Goal: Task Accomplishment & Management: Manage account settings

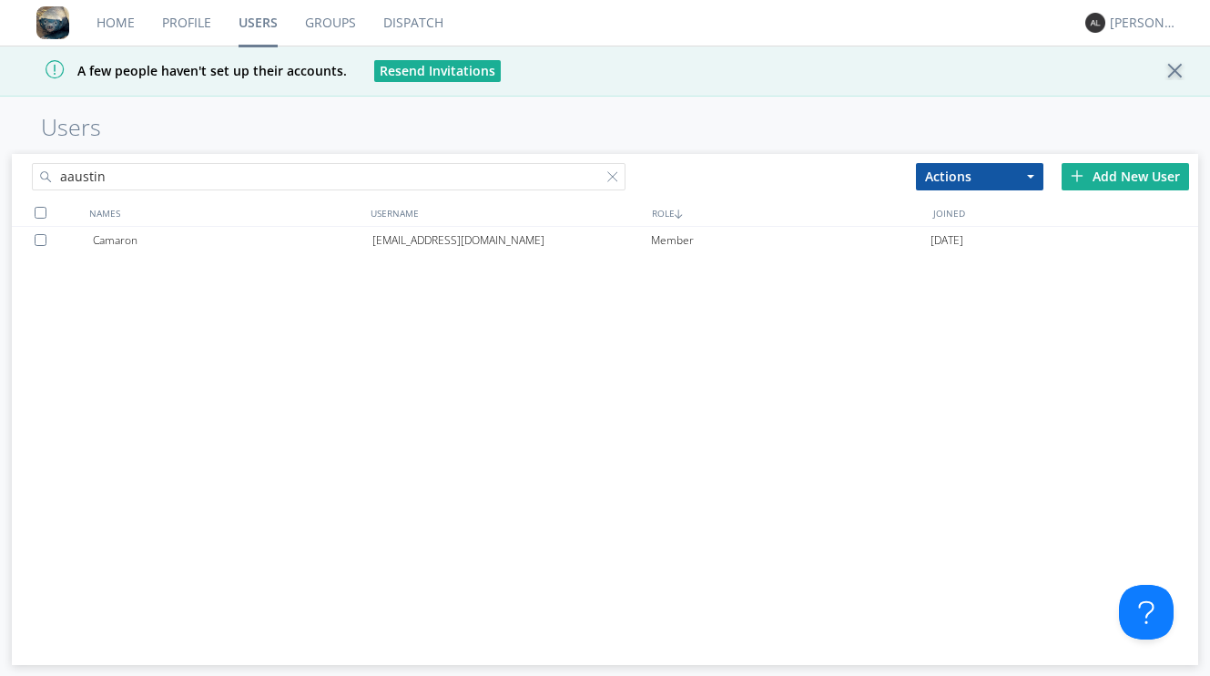
click at [322, 18] on link "Groups" at bounding box center [330, 23] width 78 height 46
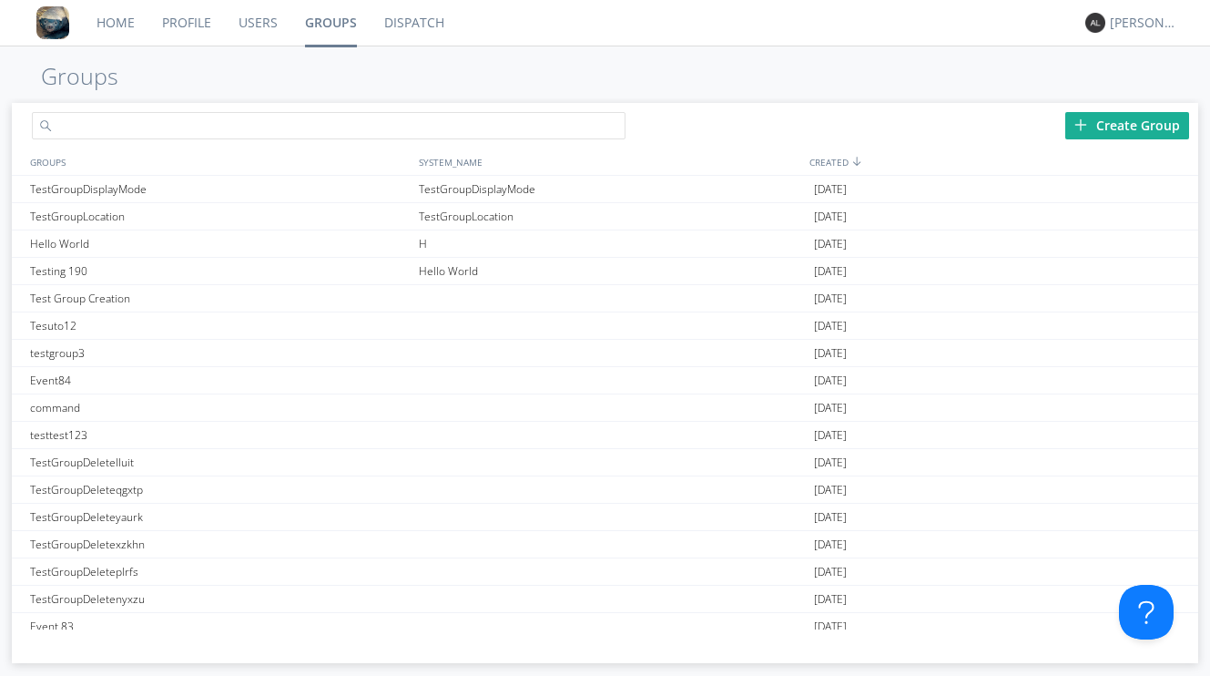
click at [310, 125] on input "text" at bounding box center [328, 125] width 593 height 27
click at [321, 220] on div "TestGroupLocation" at bounding box center [219, 216] width 389 height 26
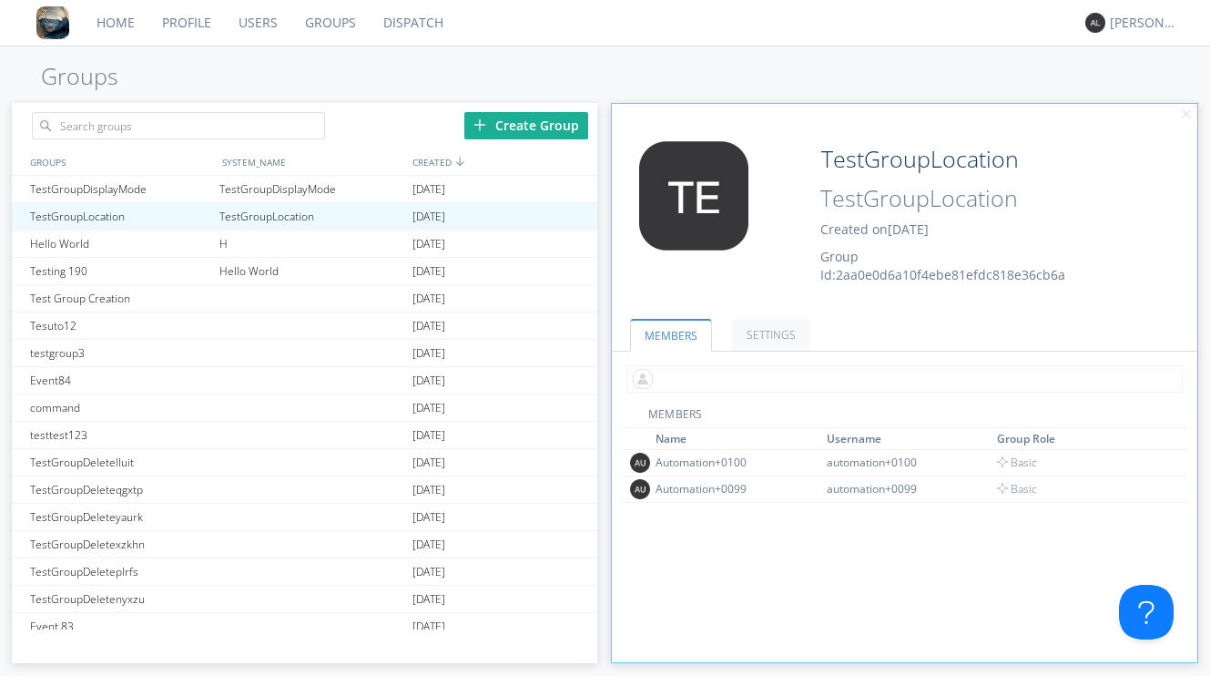
click at [715, 382] on input "text" at bounding box center [904, 378] width 556 height 27
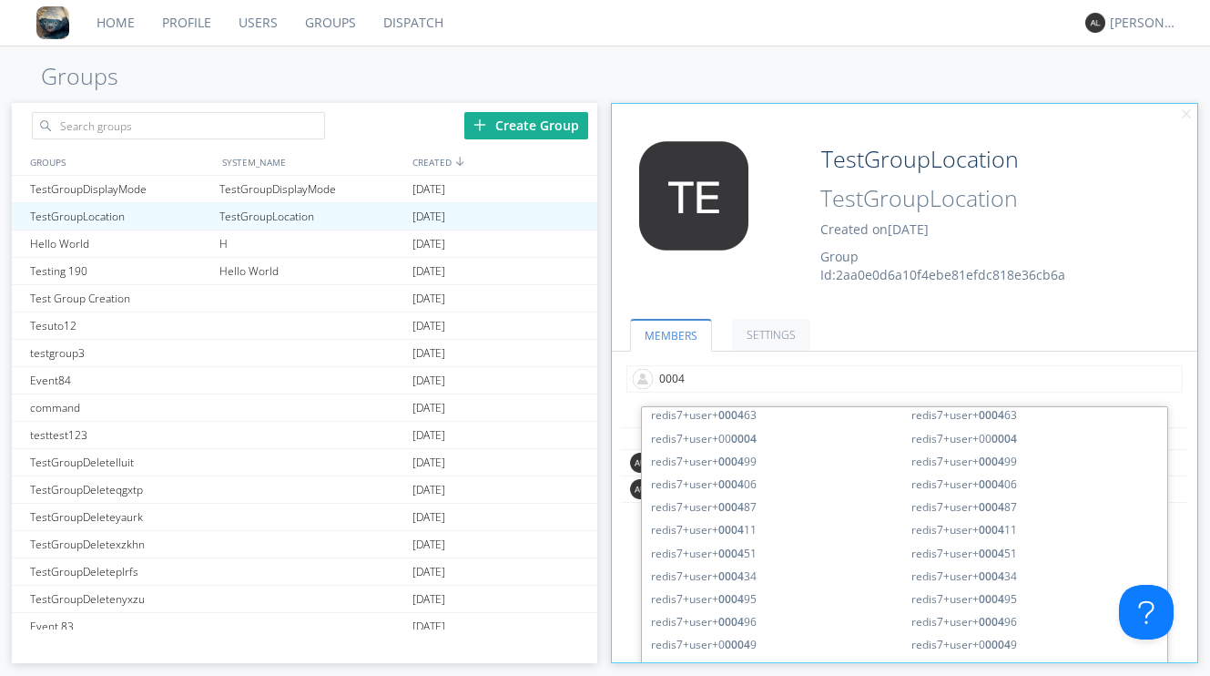
scroll to position [2300, 0]
click at [661, 374] on input "0004" at bounding box center [904, 378] width 556 height 27
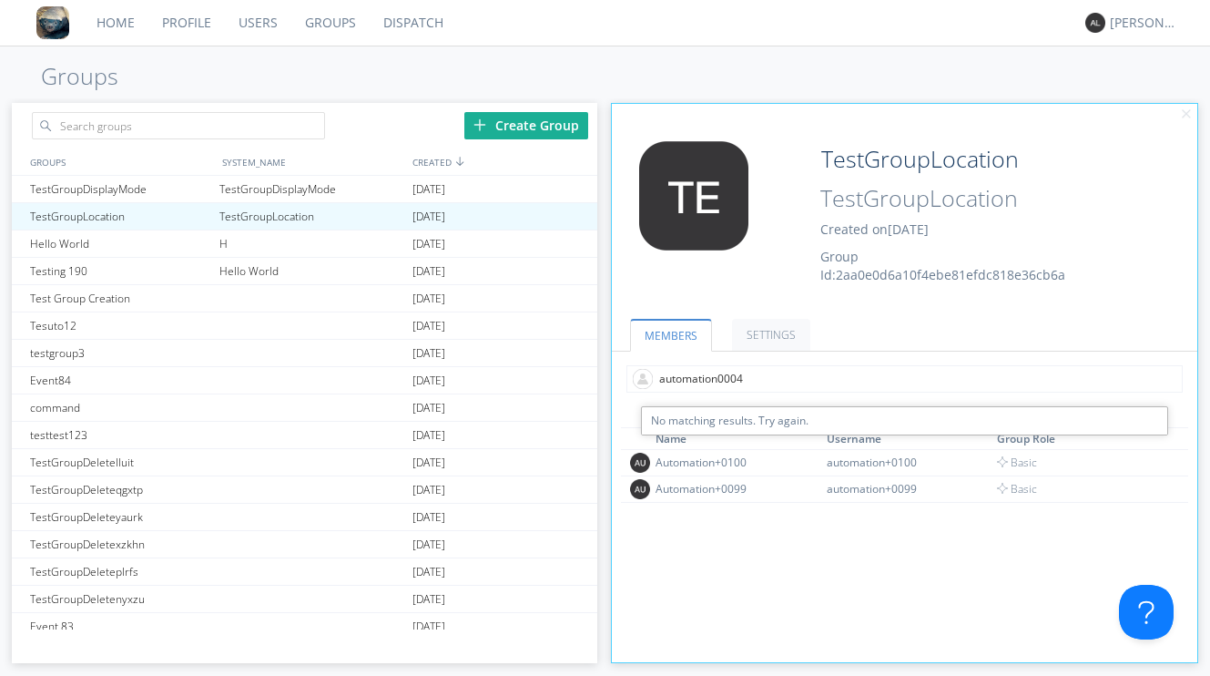
type input "automation+0004"
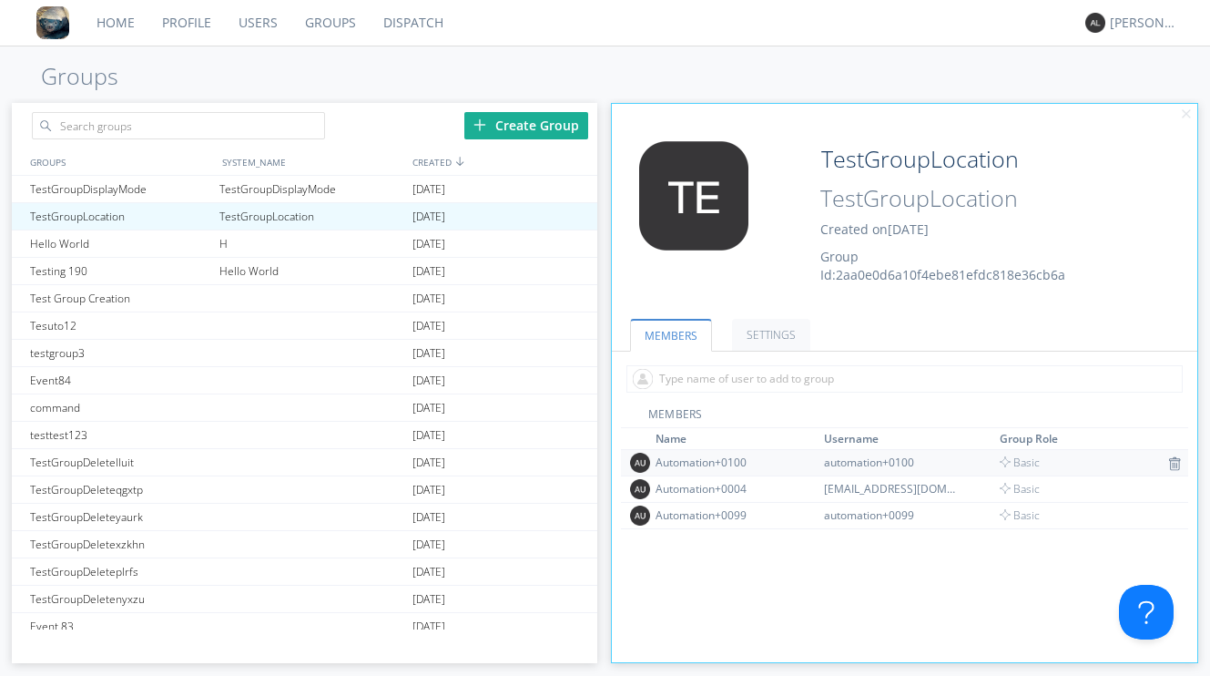
click at [660, 461] on div "Automation+0100" at bounding box center [724, 461] width 137 height 15
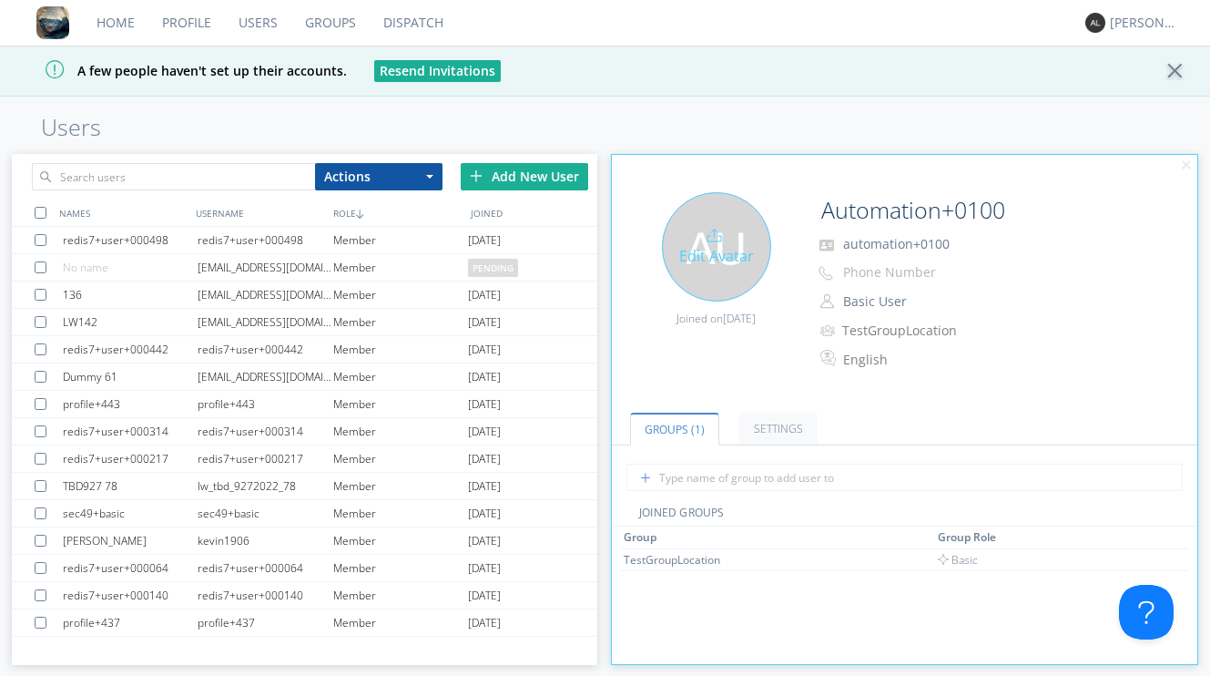
click at [732, 264] on div "Edit Avatar" at bounding box center [716, 246] width 109 height 109
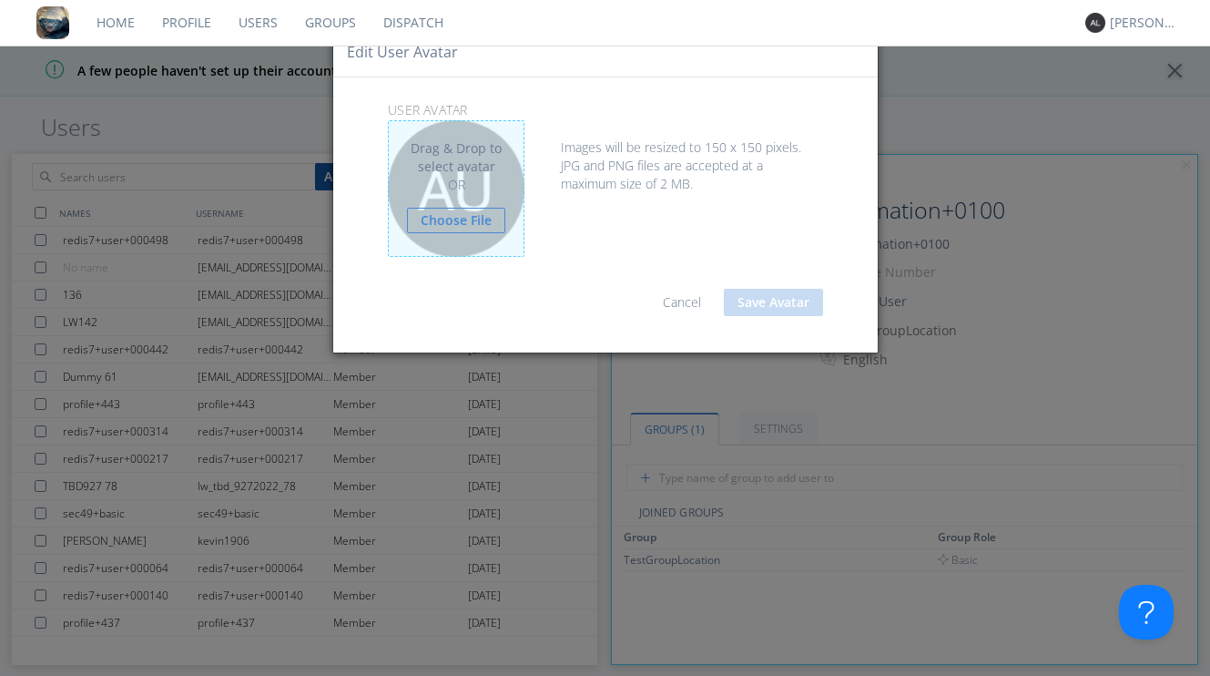
click at [490, 192] on div "OR" at bounding box center [456, 185] width 98 height 18
click at [471, 219] on link "Choose File" at bounding box center [456, 220] width 98 height 25
type input "C:\fakepath\selenium.png"
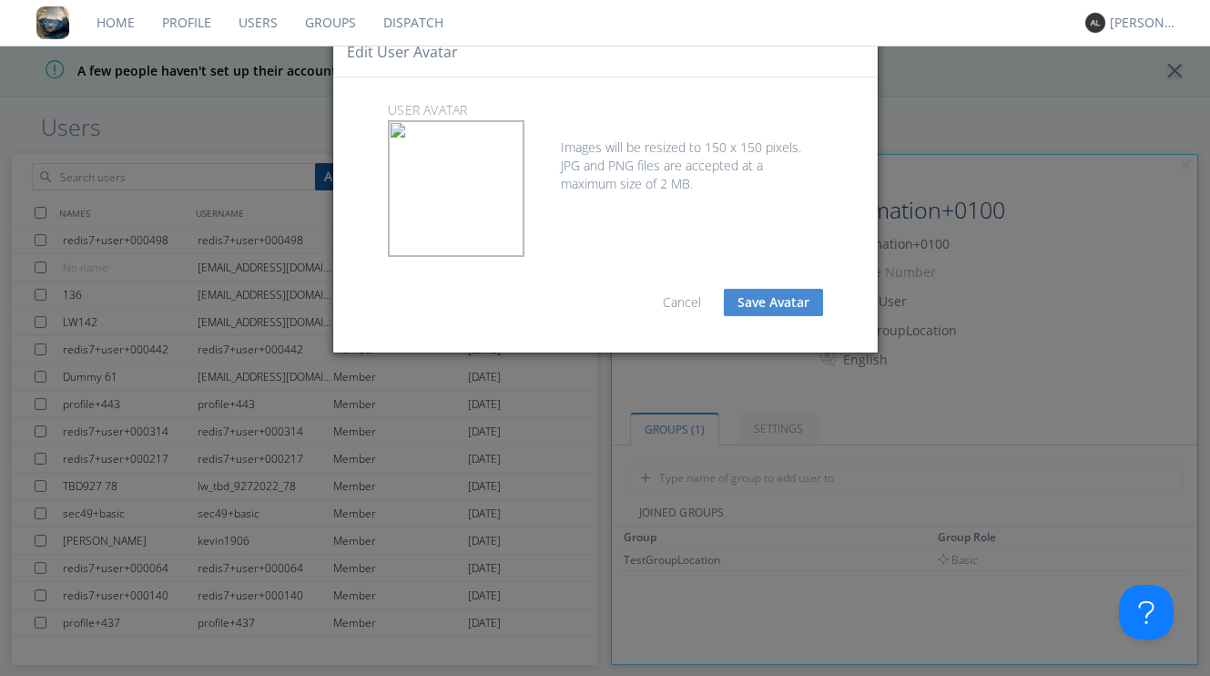
click at [776, 303] on button "Save Avatar" at bounding box center [773, 302] width 99 height 27
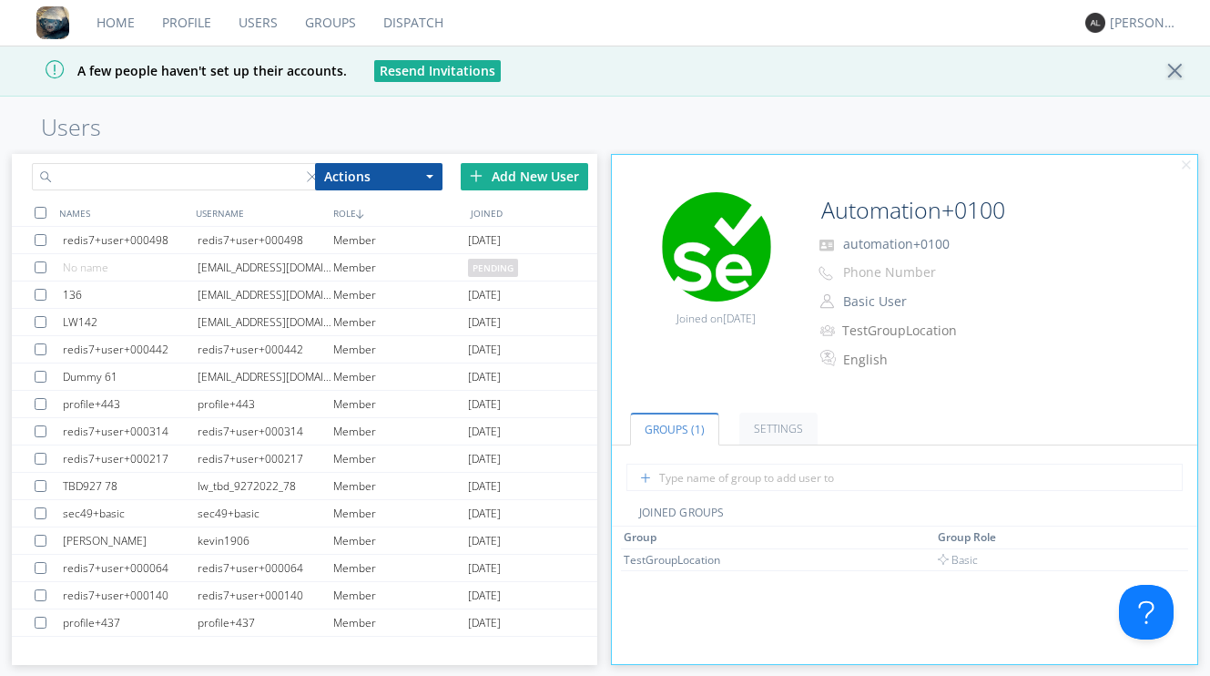
click at [263, 188] on input "text" at bounding box center [178, 176] width 292 height 27
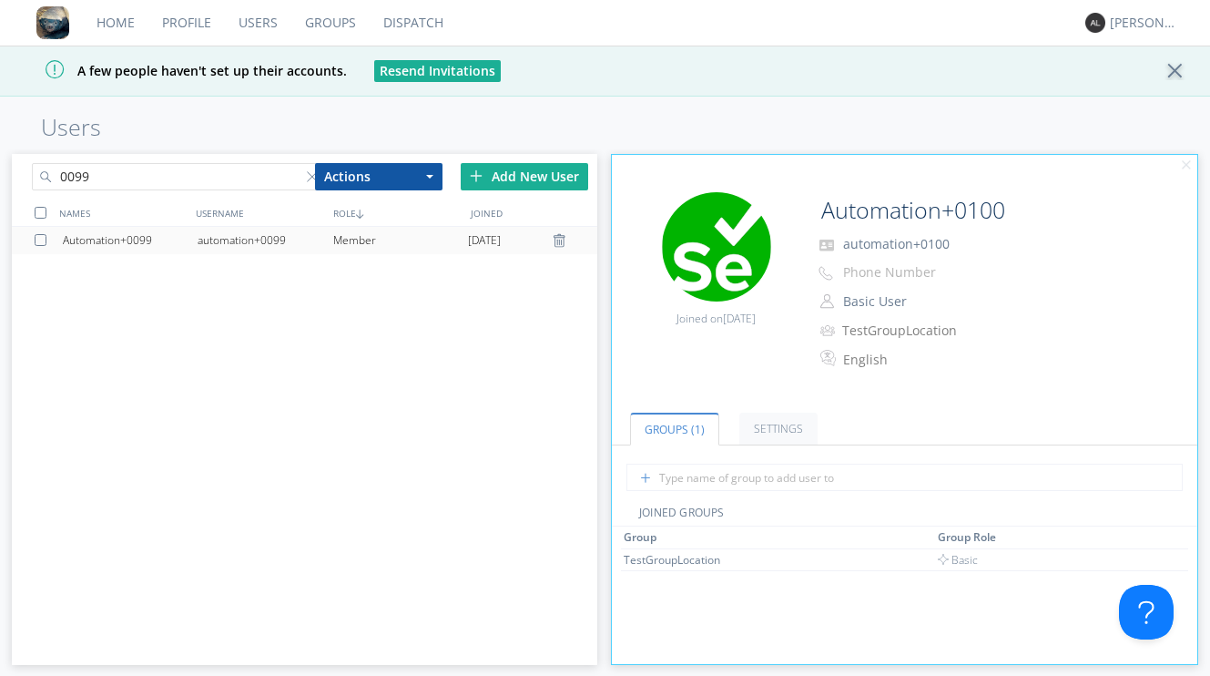
type input "0099"
click at [245, 231] on div "automation+0099" at bounding box center [265, 240] width 135 height 27
type input "Automation+0099"
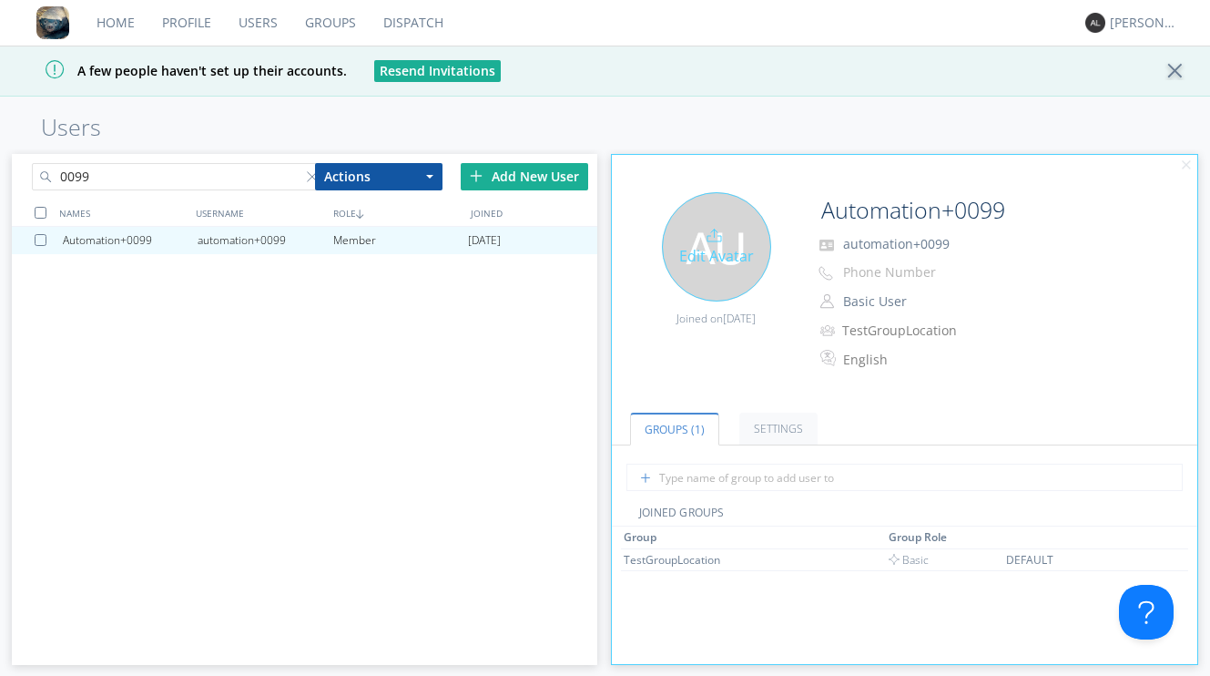
click at [732, 275] on div "Edit Avatar" at bounding box center [716, 246] width 109 height 109
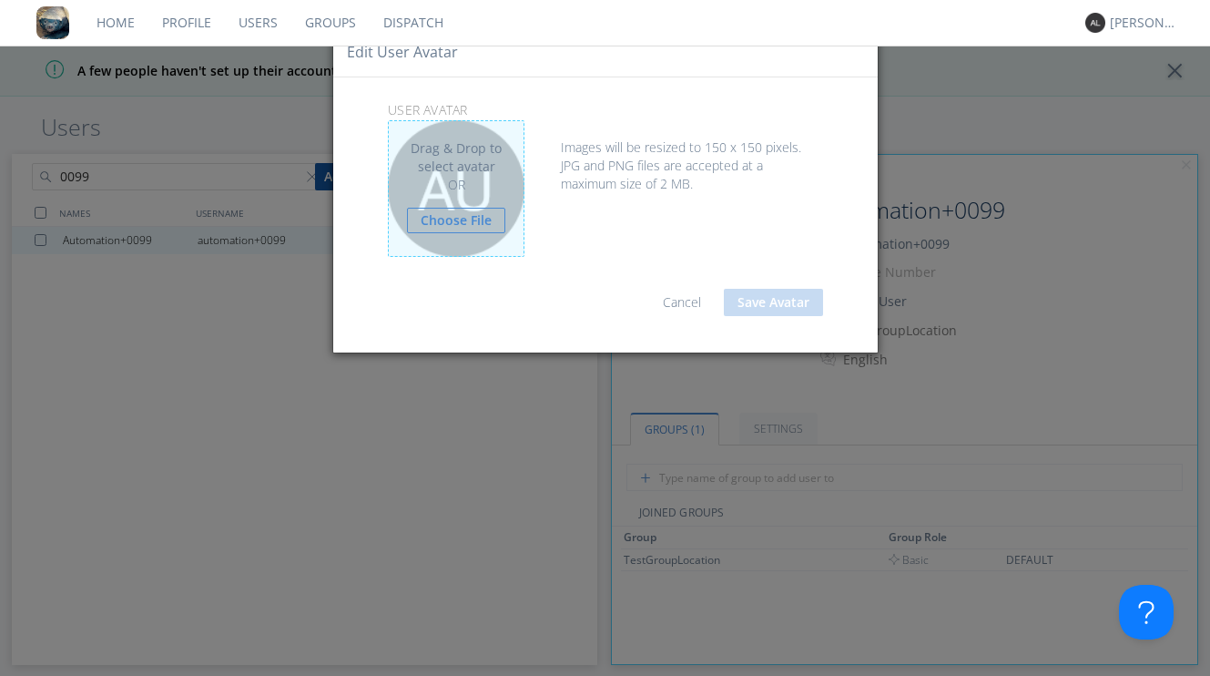
click at [471, 192] on div "OR" at bounding box center [456, 185] width 98 height 18
click at [471, 214] on link "Choose File" at bounding box center [456, 220] width 98 height 25
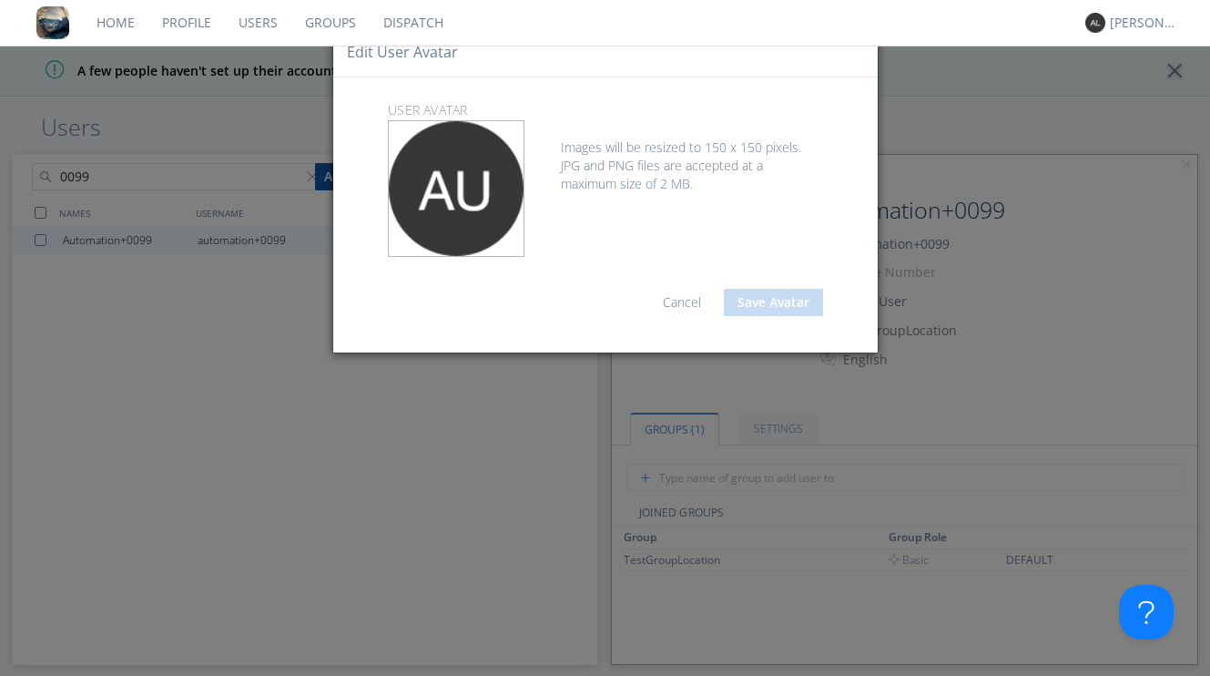
type input "C:\fakepath\bryan.jpeg"
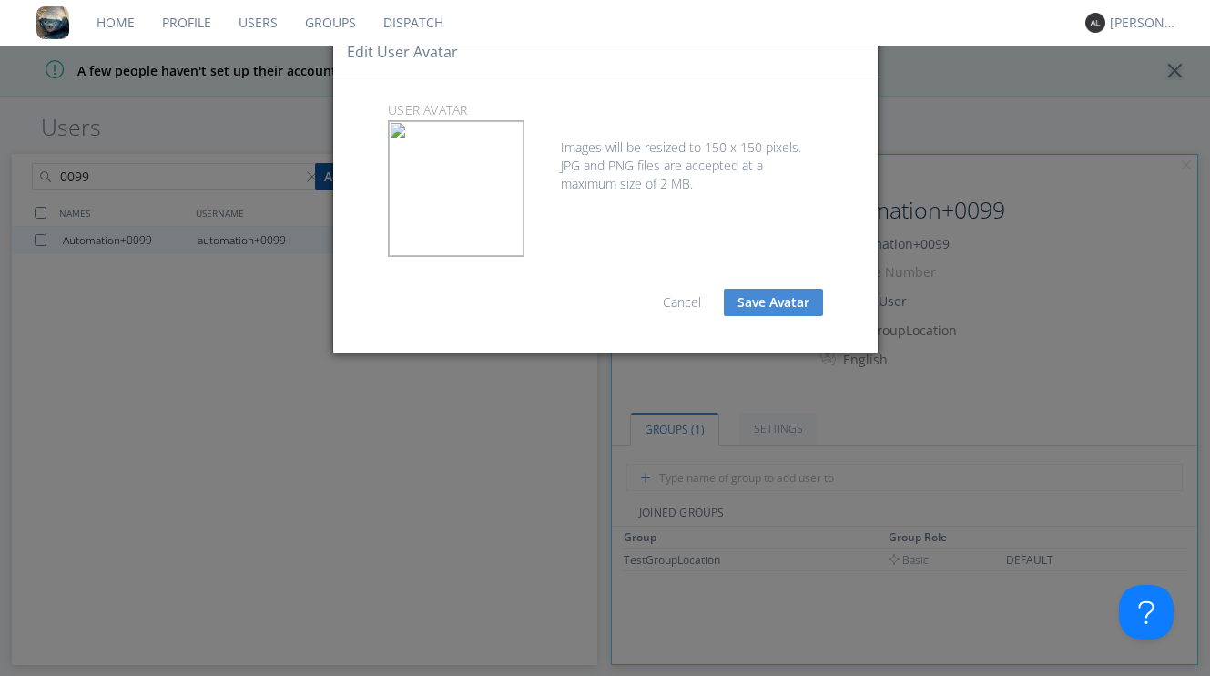
click at [764, 307] on button "Save Avatar" at bounding box center [773, 302] width 99 height 27
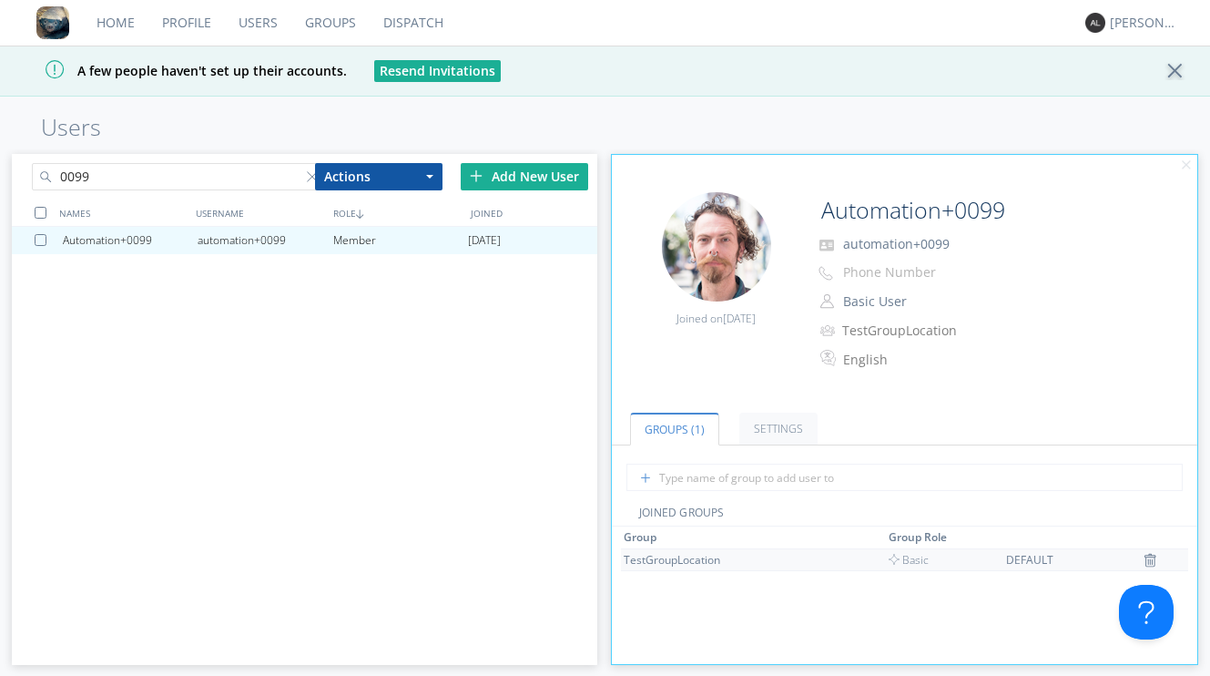
click at [663, 562] on div "TestGroupLocation" at bounding box center [692, 559] width 137 height 15
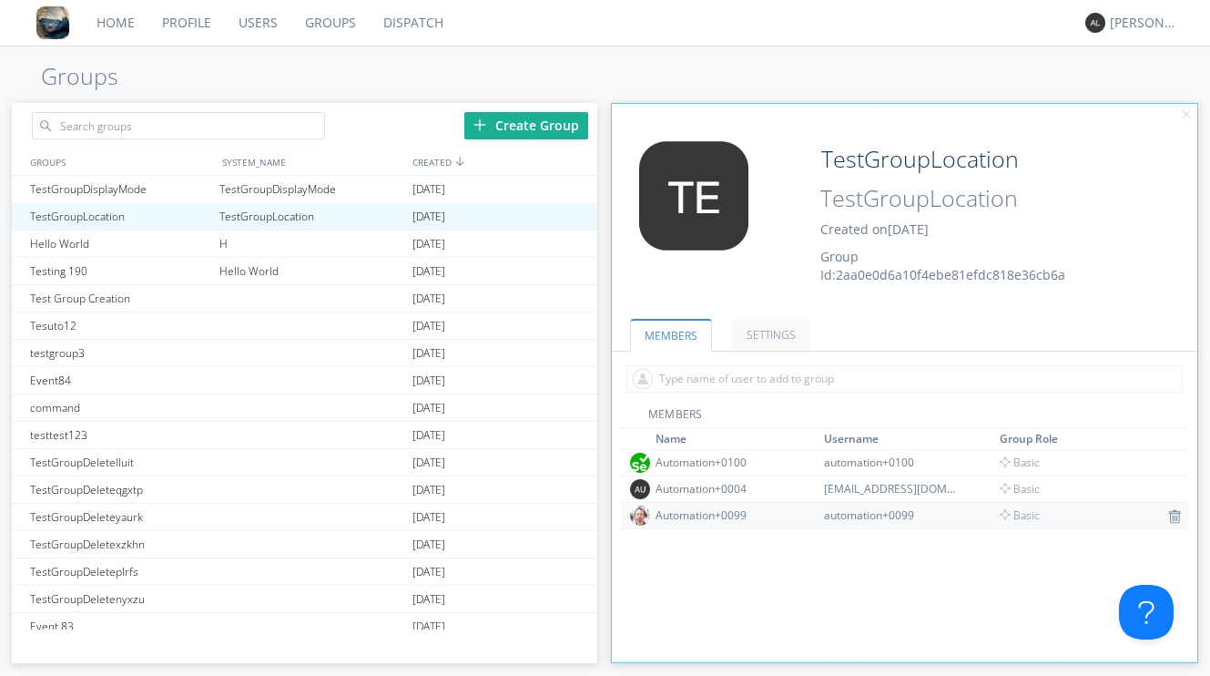
click at [705, 519] on div "Automation+0099" at bounding box center [724, 514] width 137 height 15
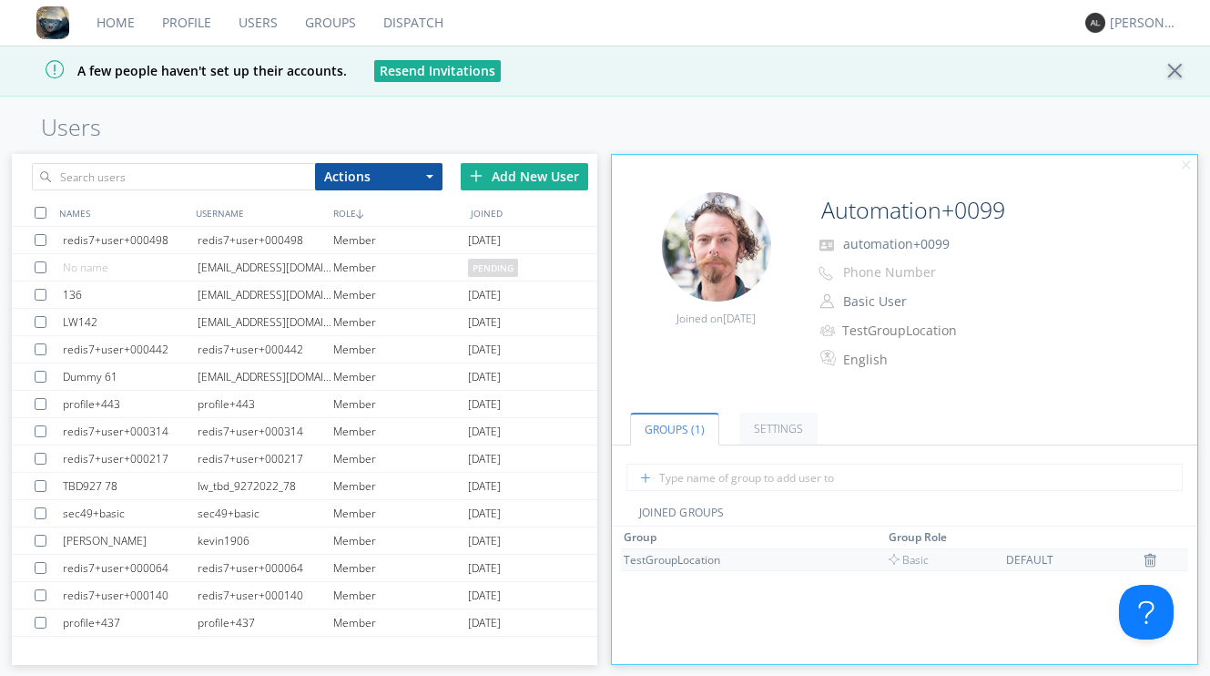
click at [683, 554] on div "TestGroupLocation" at bounding box center [692, 559] width 137 height 15
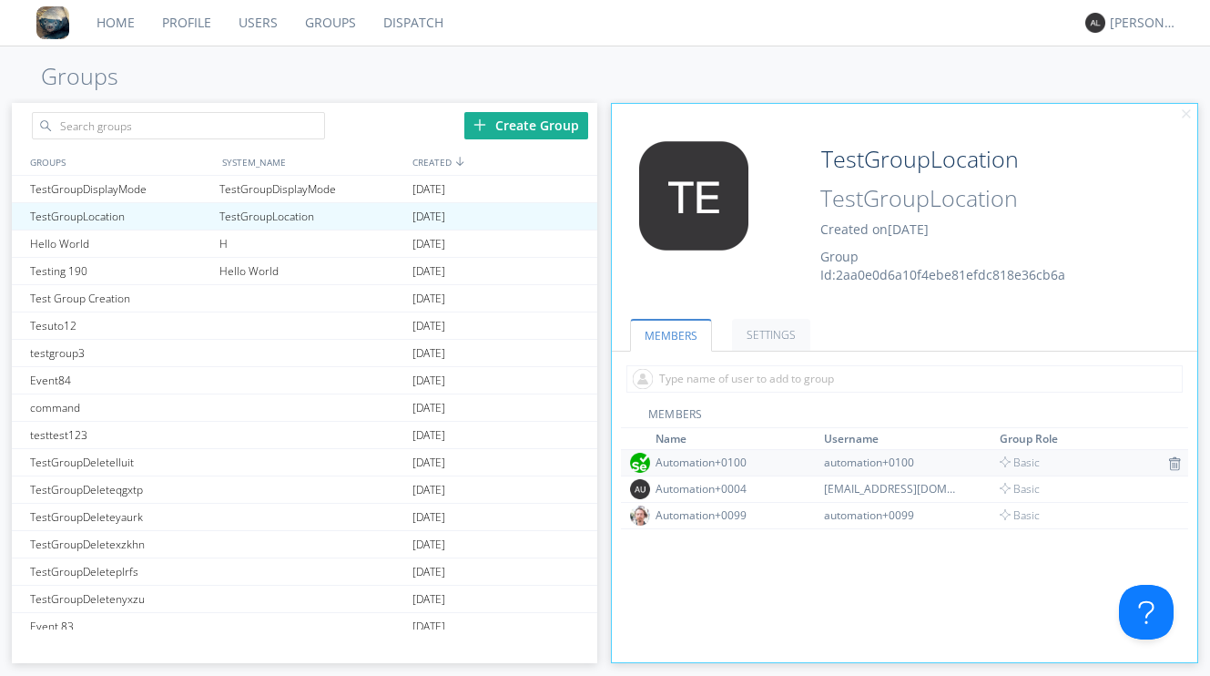
click at [710, 463] on div "Automation+0100" at bounding box center [724, 461] width 137 height 15
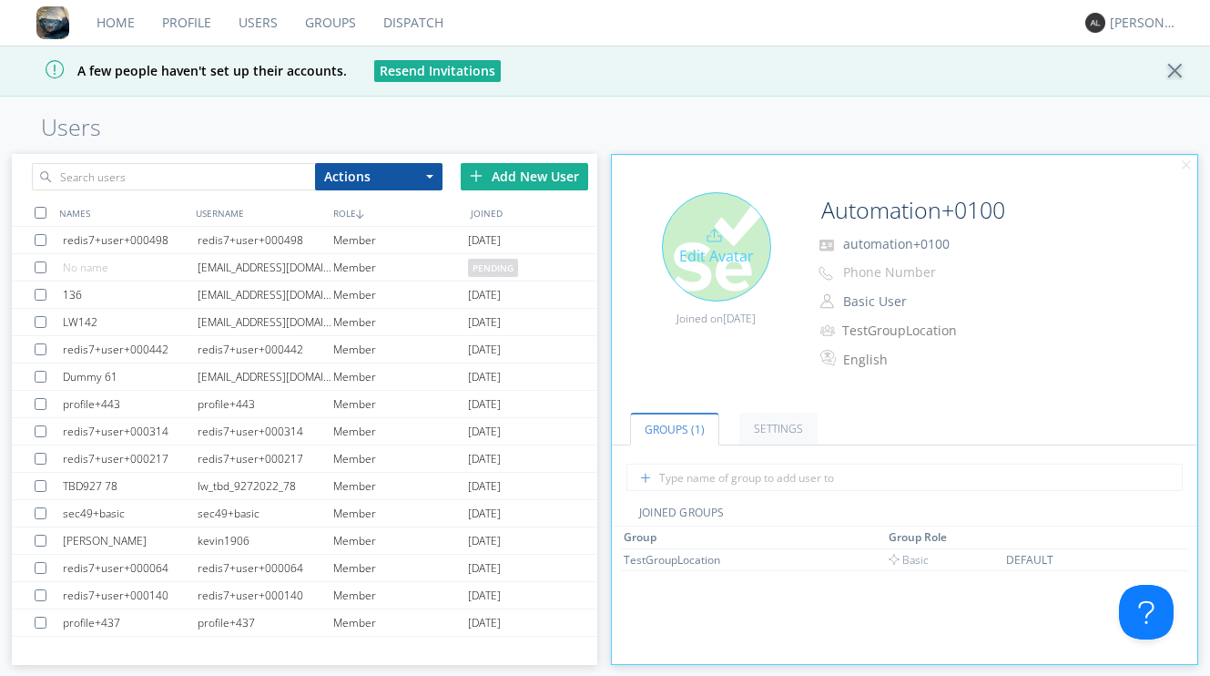
click at [734, 258] on div "Edit Avatar" at bounding box center [716, 246] width 109 height 109
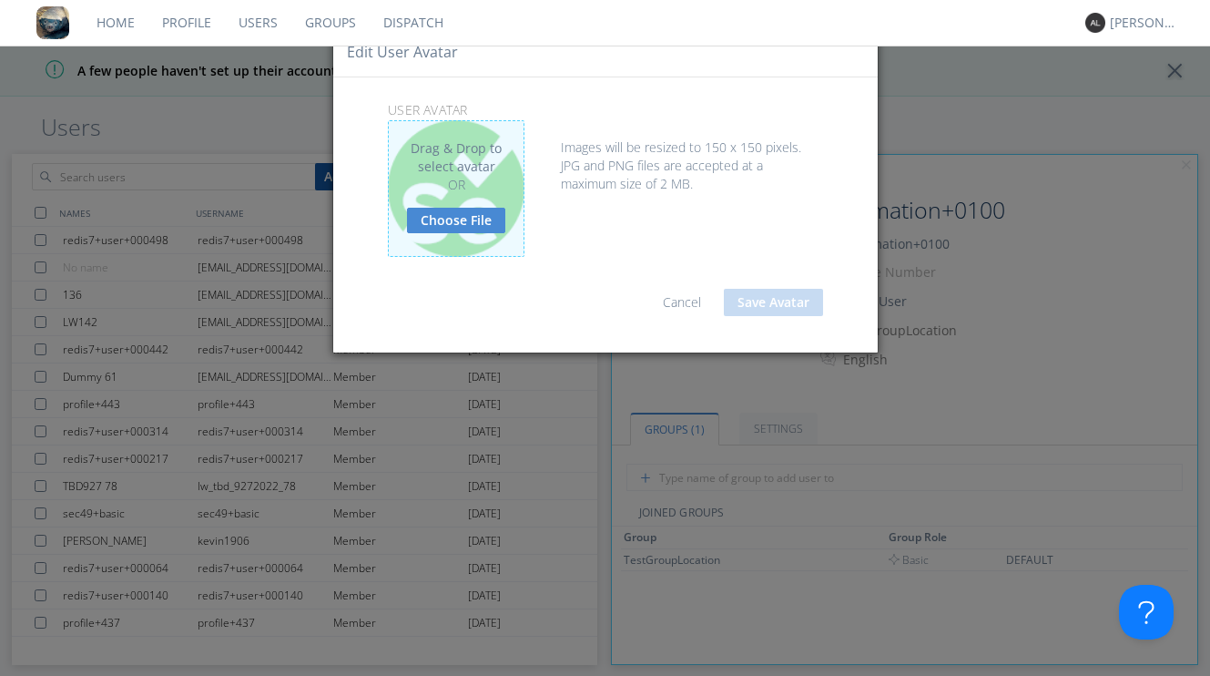
click at [481, 212] on link "Choose File" at bounding box center [456, 220] width 98 height 25
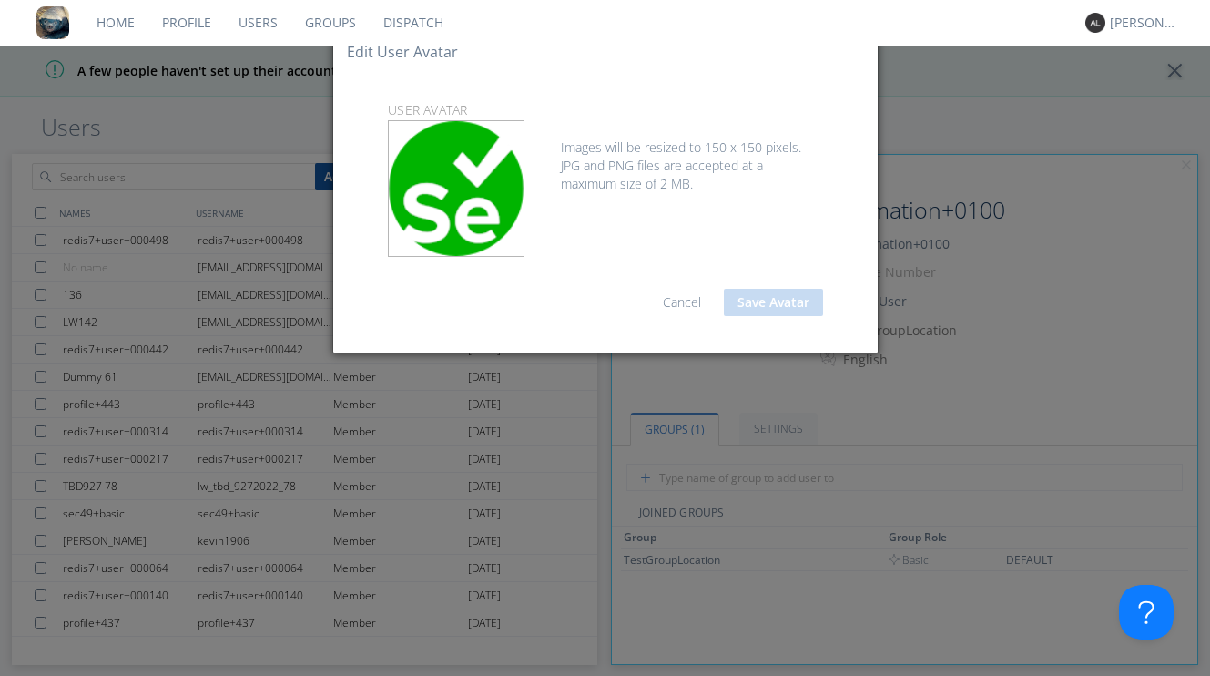
type input "C:\fakepath\selenium_leader.png"
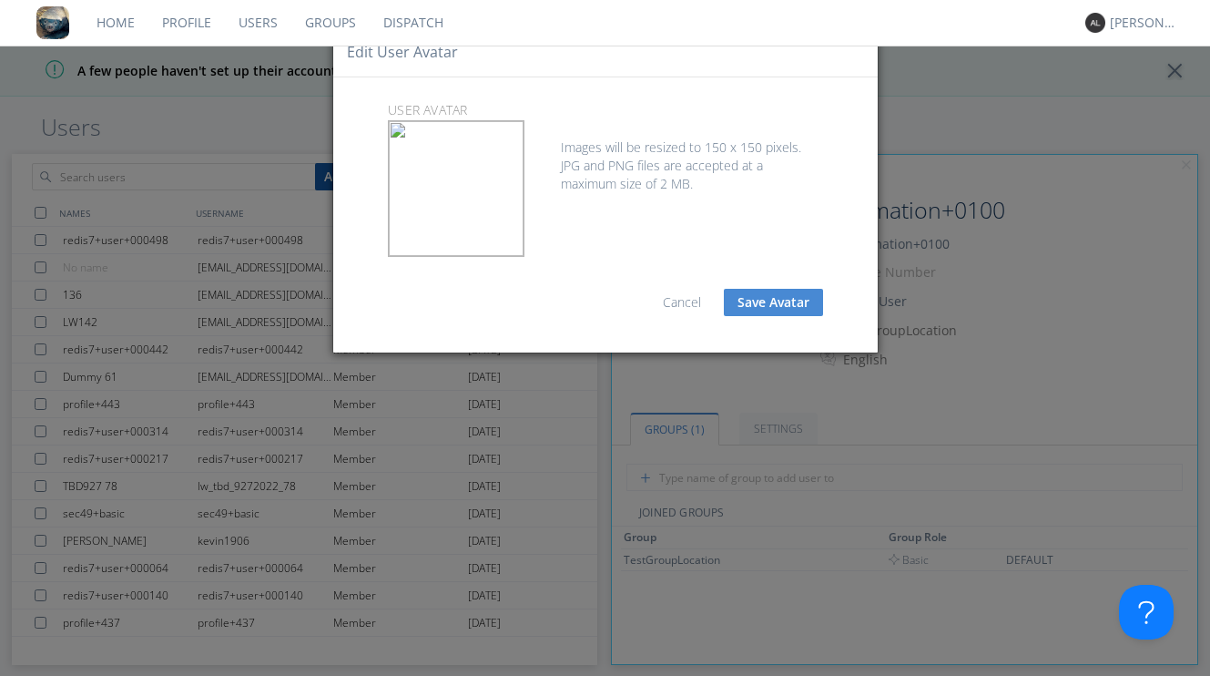
click at [685, 301] on link "Cancel" at bounding box center [682, 301] width 38 height 17
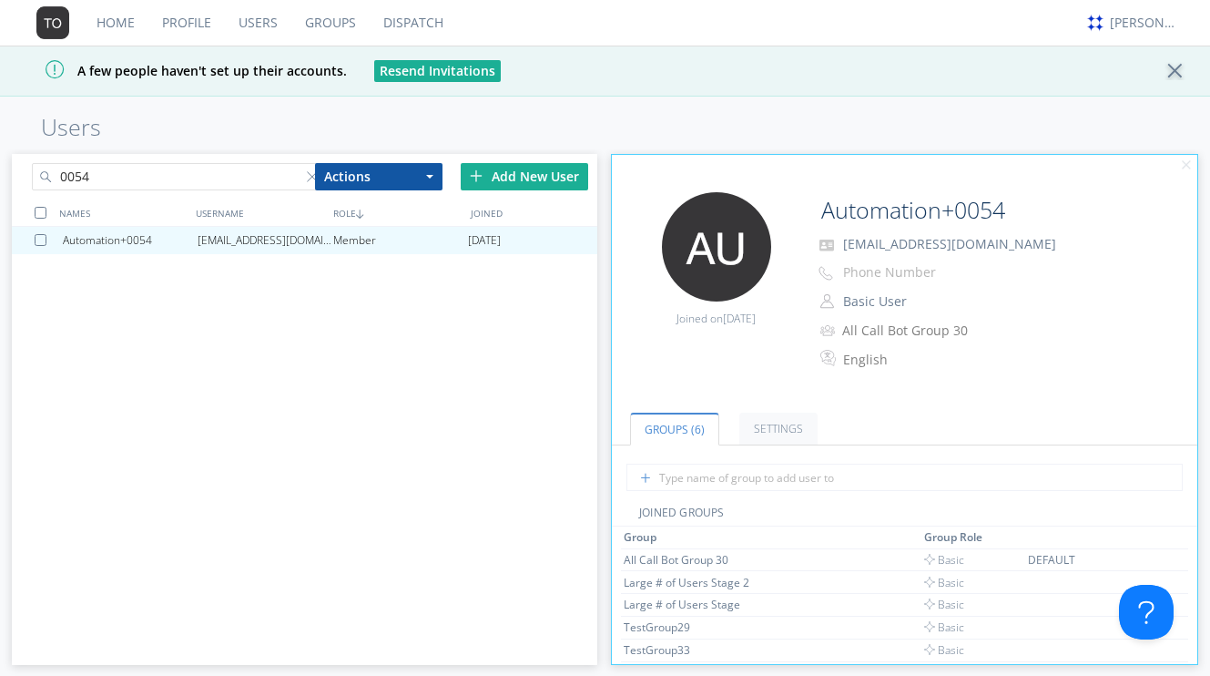
click at [323, 29] on link "Groups" at bounding box center [330, 23] width 78 height 46
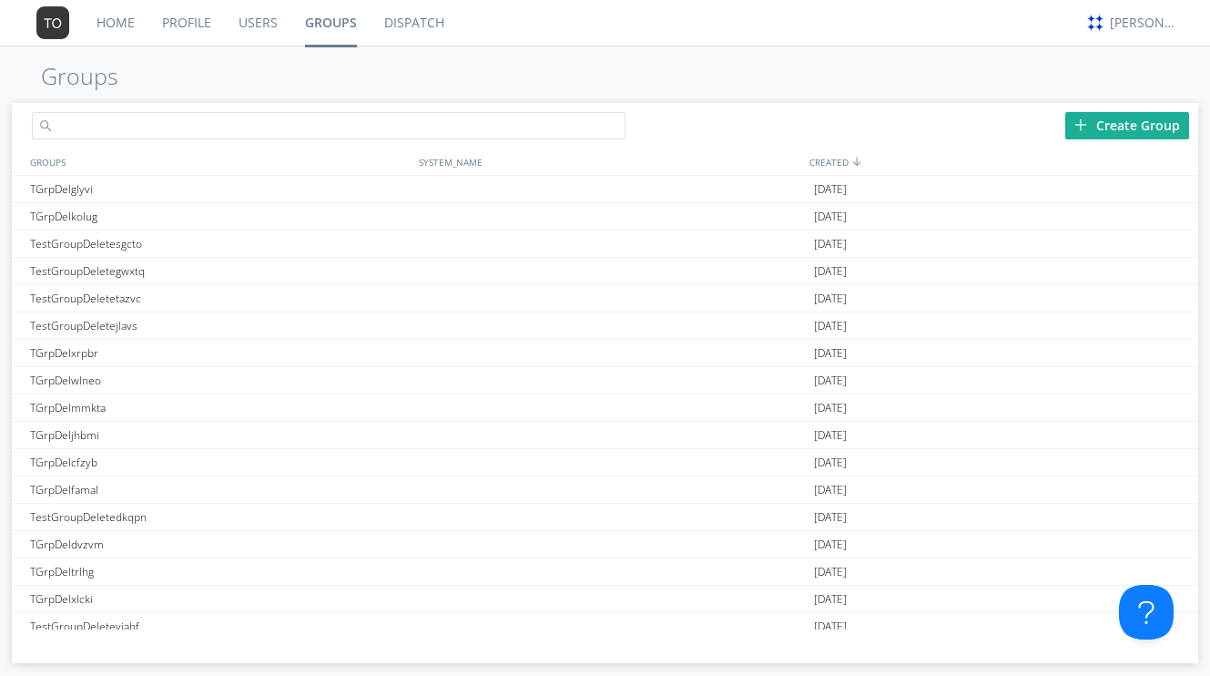
click at [238, 126] on input "text" at bounding box center [328, 125] width 593 height 27
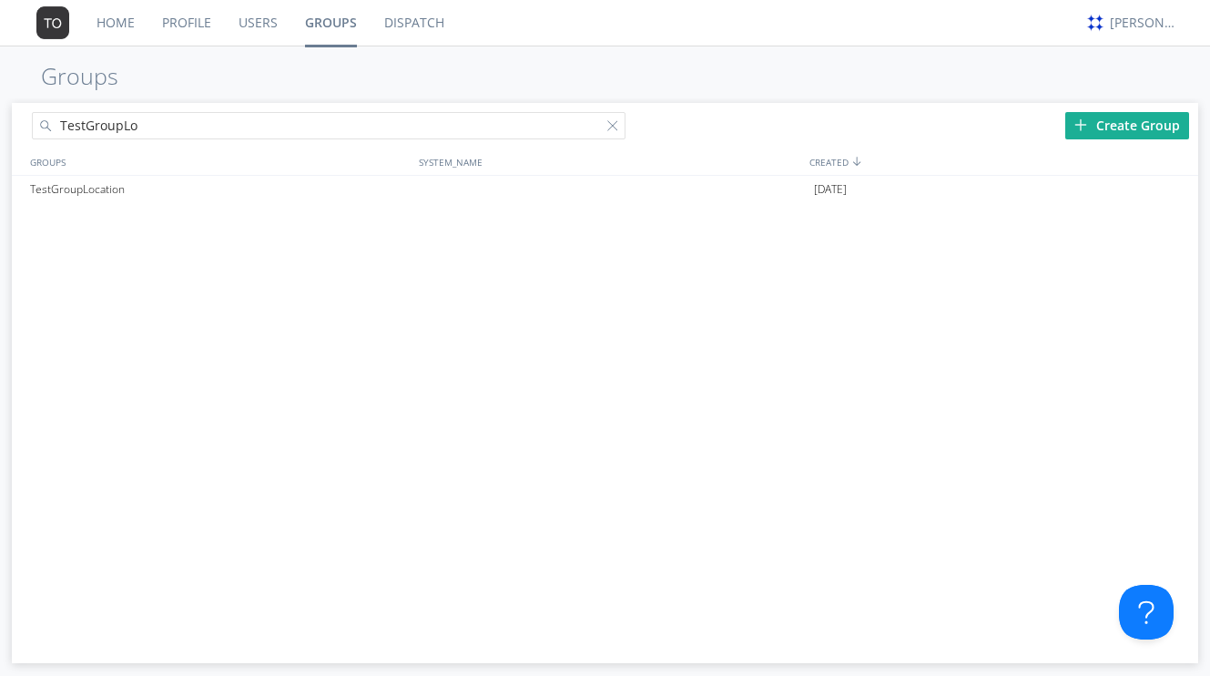
type input "TestGroupLo"
click at [231, 202] on div "TestGroupLocation [DATE]" at bounding box center [604, 403] width 1185 height 454
click at [166, 196] on div "TestGroupLocation" at bounding box center [219, 189] width 389 height 27
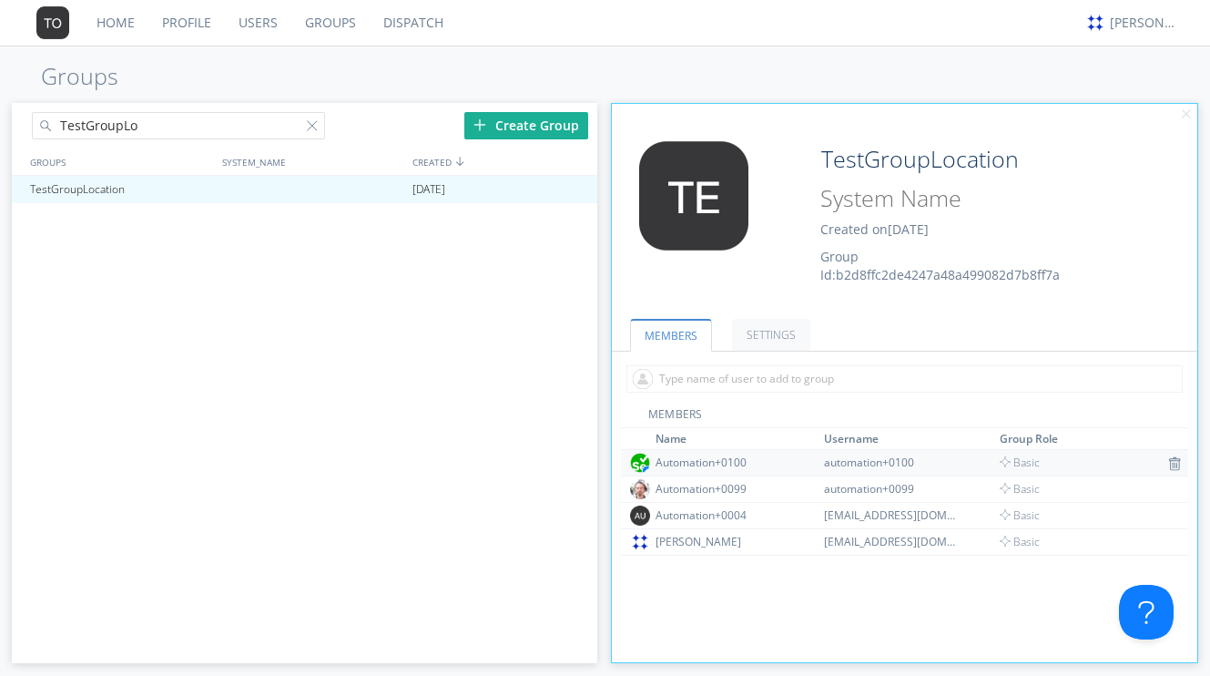
click at [719, 453] on td "Automation+0100" at bounding box center [737, 462] width 168 height 26
click at [715, 458] on div "Automation+0100" at bounding box center [724, 461] width 137 height 15
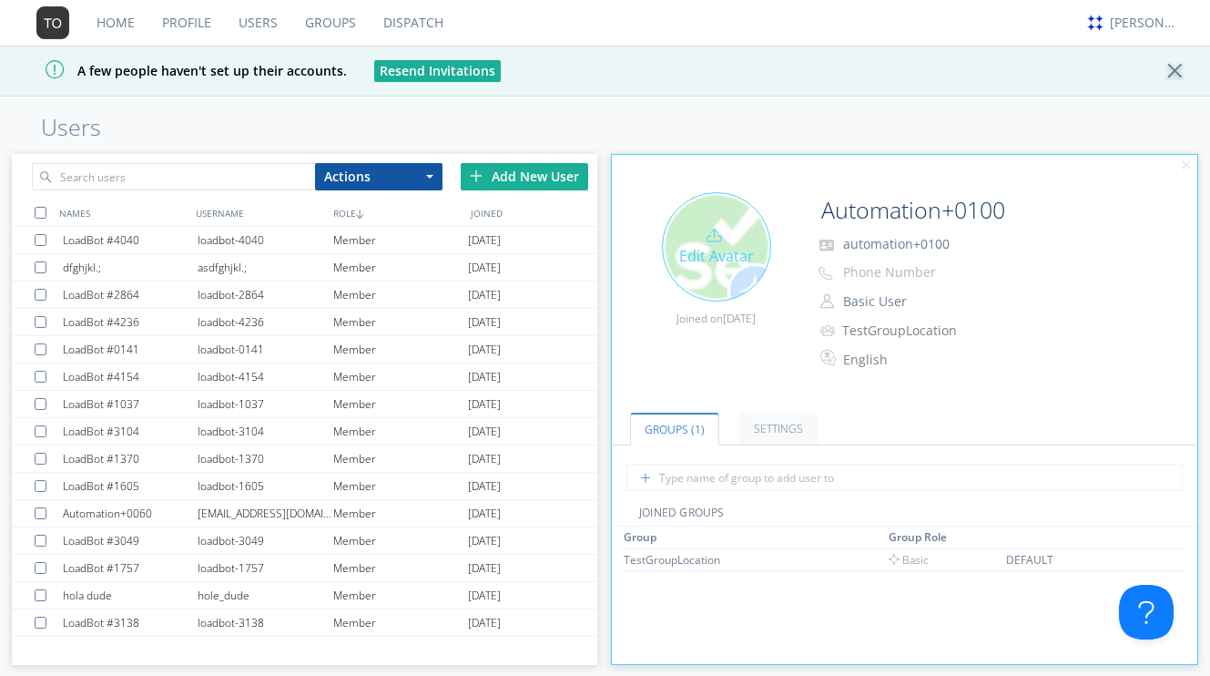
click at [730, 216] on div "Edit Avatar" at bounding box center [716, 246] width 109 height 109
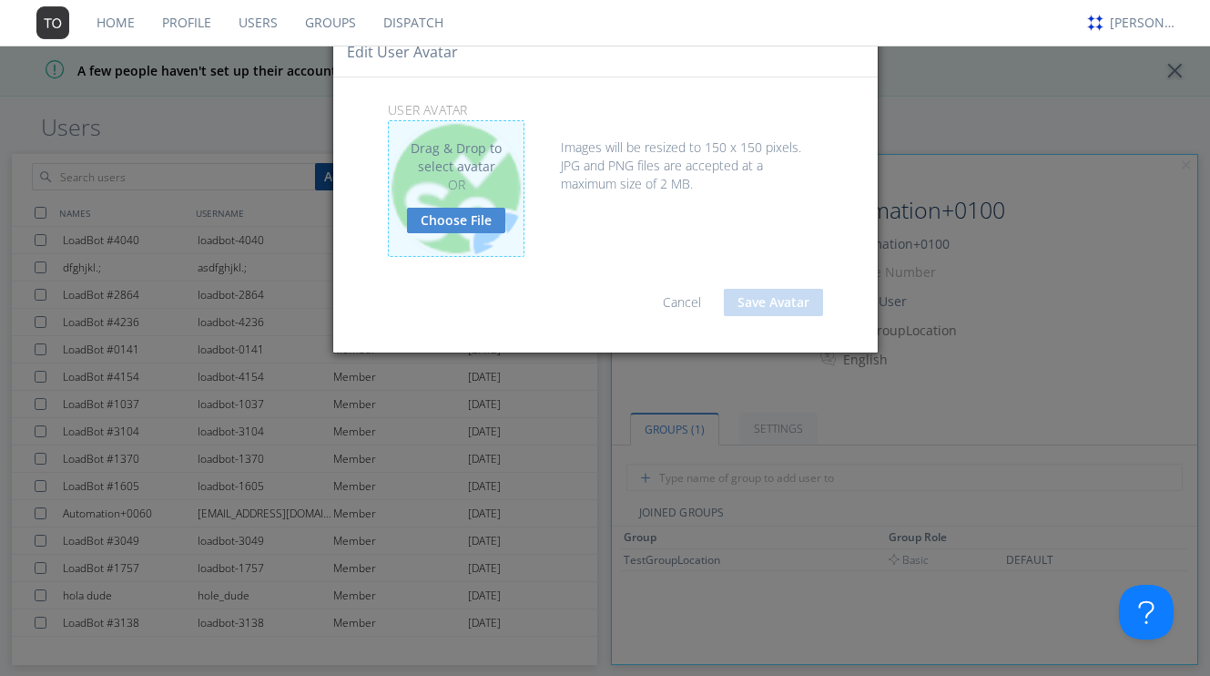
click at [453, 219] on link "Choose File" at bounding box center [456, 220] width 98 height 25
type input "C:\fakepath\selenium.png"
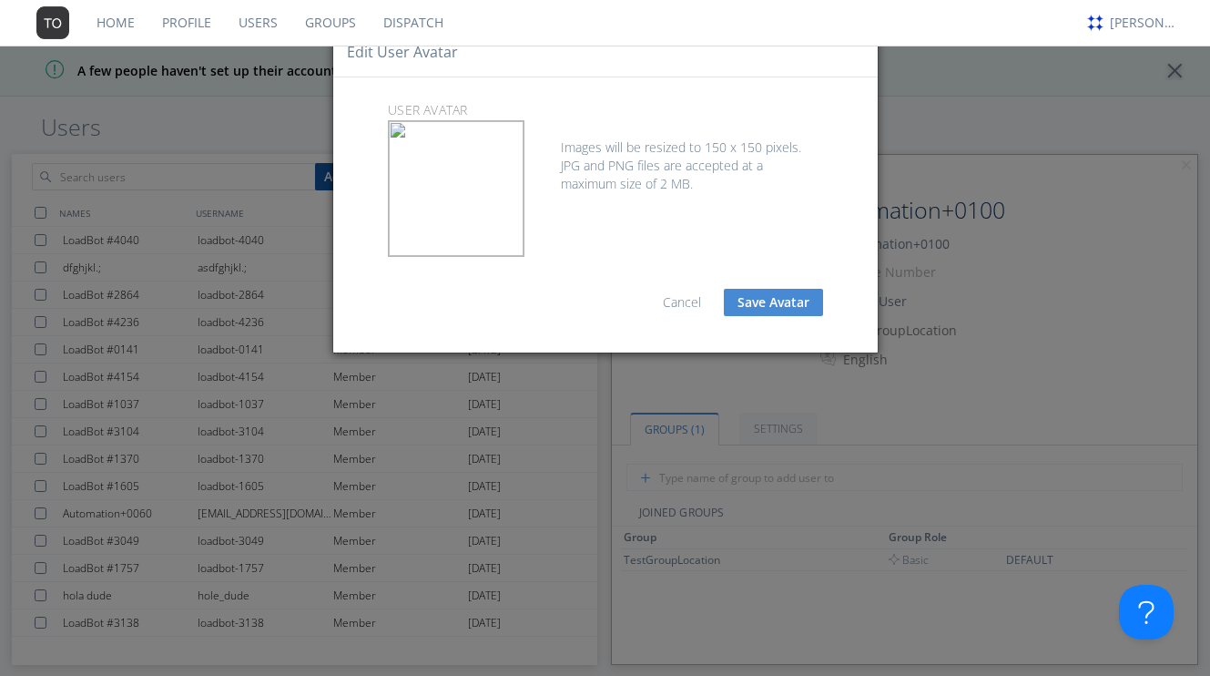
click at [773, 296] on button "Save Avatar" at bounding box center [773, 302] width 99 height 27
